Goal: Information Seeking & Learning: Compare options

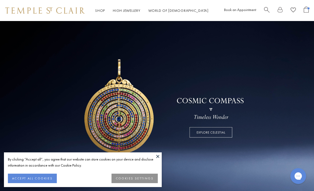
click at [158, 156] on button at bounding box center [158, 157] width 8 height 8
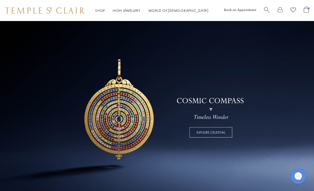
click at [102, 9] on link "Shop Shop" at bounding box center [100, 10] width 10 height 5
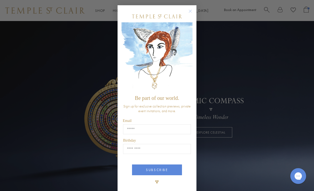
click at [193, 10] on circle "Close dialog" at bounding box center [190, 11] width 6 height 6
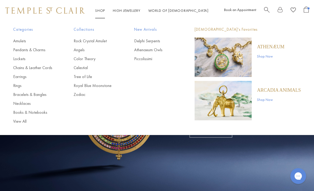
click at [101, 11] on link "Shop Shop" at bounding box center [100, 10] width 10 height 5
click at [31, 96] on link "Bracelets & Bangles" at bounding box center [32, 95] width 39 height 6
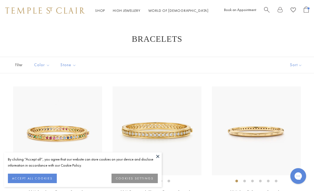
click at [155, 158] on button at bounding box center [158, 157] width 8 height 8
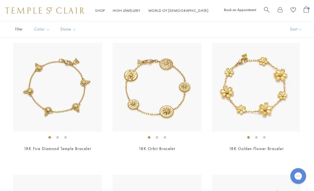
scroll to position [579, 0]
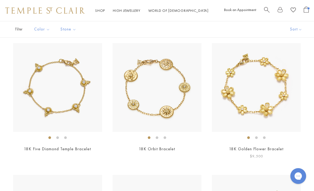
click at [266, 90] on img at bounding box center [256, 87] width 89 height 89
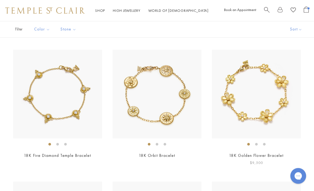
scroll to position [571, 0]
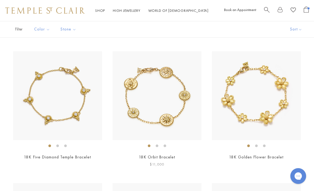
click at [168, 98] on img at bounding box center [157, 95] width 89 height 89
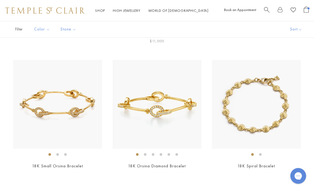
scroll to position [695, 0]
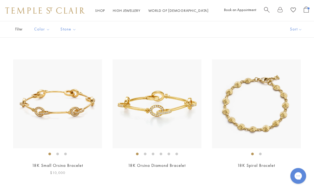
click at [72, 102] on img at bounding box center [57, 104] width 89 height 89
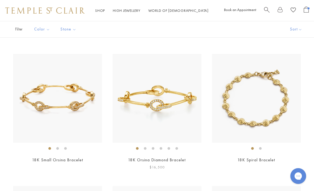
click at [173, 103] on img at bounding box center [157, 98] width 89 height 89
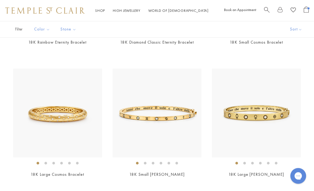
scroll to position [162, 0]
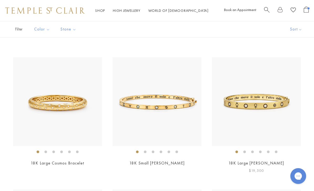
click at [258, 118] on img at bounding box center [256, 101] width 89 height 89
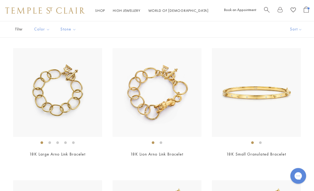
scroll to position [839, 0]
click at [166, 96] on img at bounding box center [157, 92] width 89 height 89
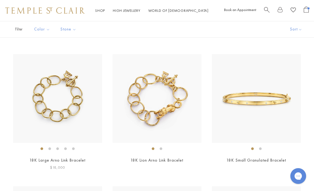
click at [68, 91] on img at bounding box center [57, 98] width 89 height 89
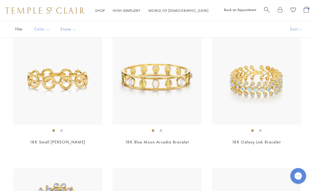
scroll to position [1248, 0]
click at [65, 91] on img at bounding box center [57, 80] width 89 height 89
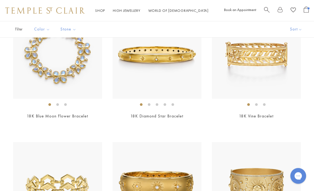
scroll to position [1406, 0]
click at [273, 113] on link "18K Vine Bracelet" at bounding box center [256, 116] width 34 height 6
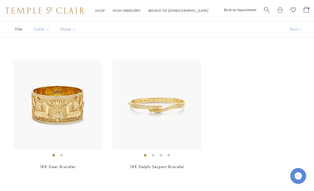
scroll to position [1620, 0]
click at [165, 125] on img at bounding box center [157, 105] width 89 height 89
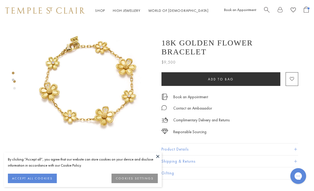
click at [155, 157] on button at bounding box center [158, 157] width 8 height 8
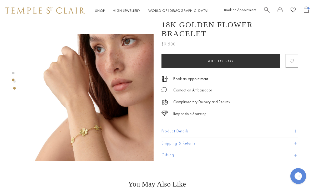
scroll to position [112, 0]
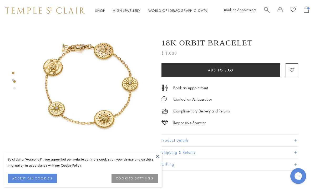
click at [153, 158] on div "By clicking “Accept all”, you agree that our website can store cookies on your …" at bounding box center [83, 163] width 150 height 12
click at [38, 179] on button "ACCEPT ALL COOKIES" at bounding box center [32, 178] width 49 height 9
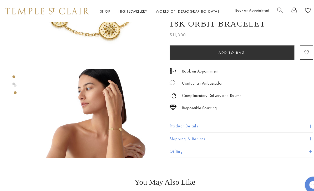
scroll to position [53, 0]
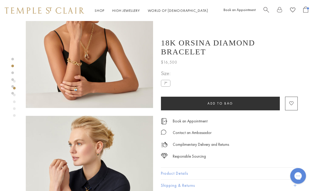
scroll to position [171, 0]
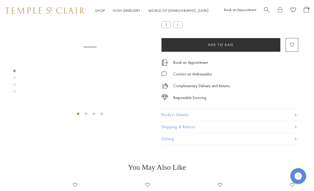
scroll to position [21, 0]
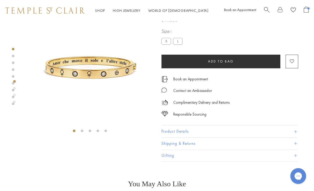
click at [164, 40] on label "S" at bounding box center [166, 41] width 9 height 7
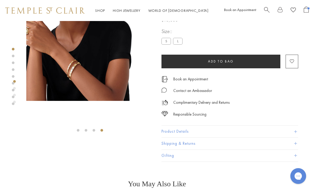
click at [132, 90] on img at bounding box center [77, 50] width 127 height 101
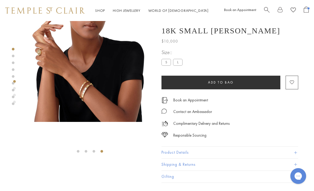
scroll to position [21, 0]
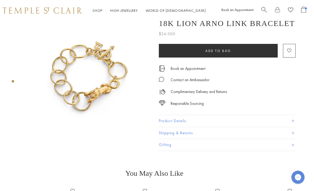
scroll to position [0, 1]
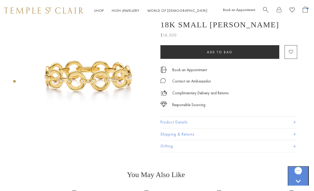
scroll to position [0, 1]
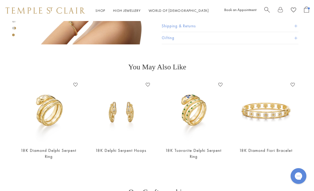
scroll to position [380, 0]
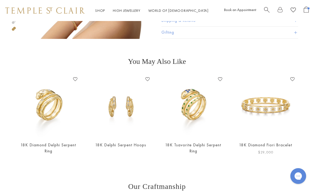
click at [275, 114] on img at bounding box center [266, 106] width 62 height 62
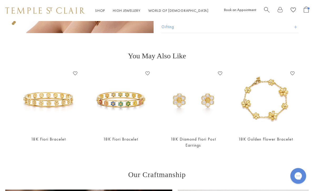
scroll to position [386, 0]
click at [55, 103] on img at bounding box center [48, 100] width 62 height 62
